Goal: Check status: Check status

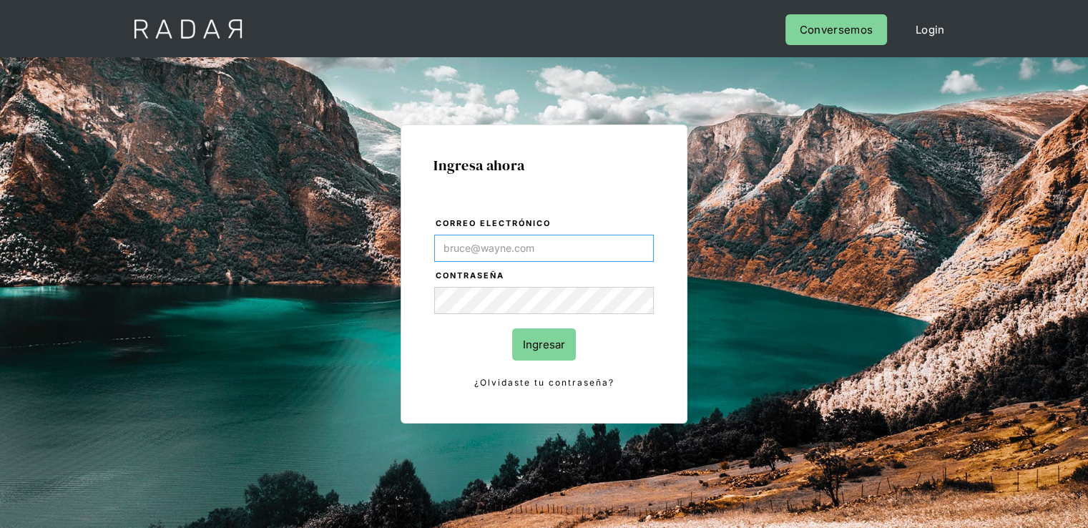
type input "[PERSON_NAME][EMAIL_ADDRESS][PERSON_NAME][DOMAIN_NAME]"
click at [528, 345] on input "Ingresar" at bounding box center [544, 344] width 64 height 32
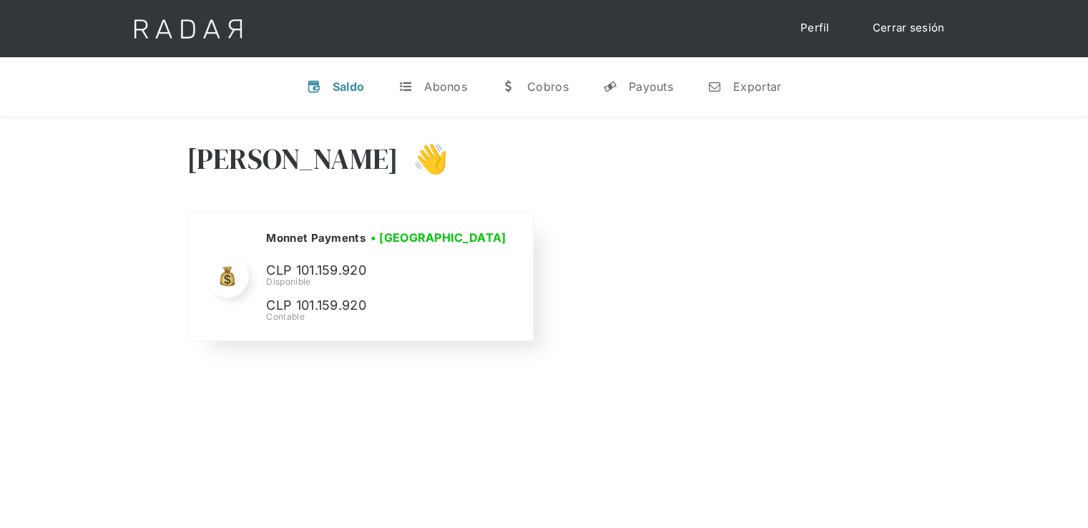
click at [319, 272] on p "CLP 101.159.920" at bounding box center [373, 270] width 215 height 21
copy p "101.159.920"
click at [900, 25] on link "Cerrar sesión" at bounding box center [908, 28] width 101 height 28
